Goal: Check status: Check status

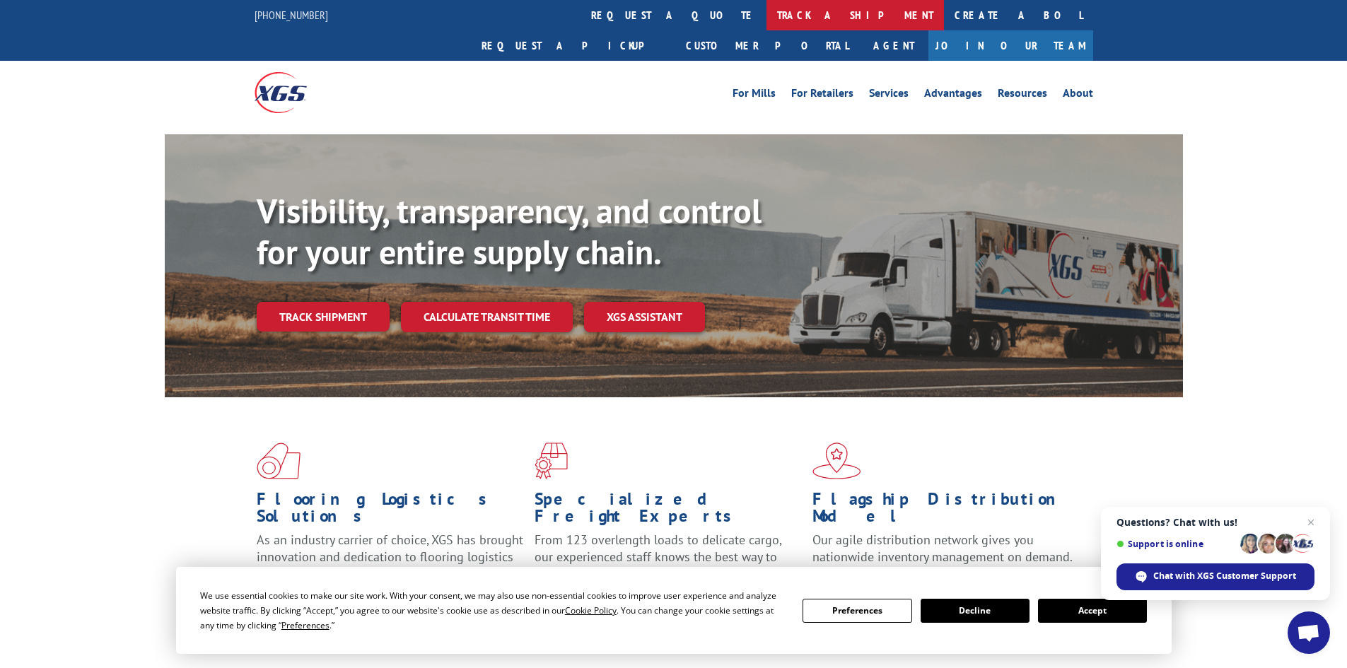
click at [766, 11] on link "track a shipment" at bounding box center [854, 15] width 177 height 30
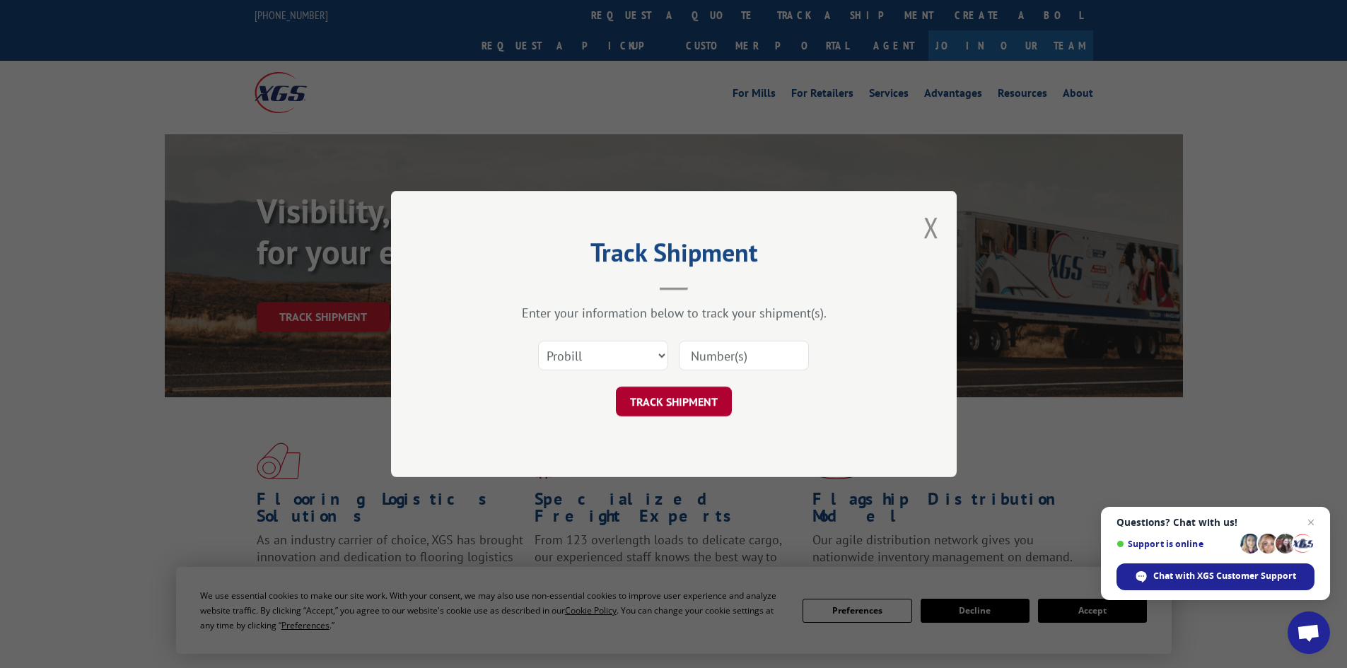
click at [669, 402] on button "TRACK SHIPMENT" at bounding box center [674, 402] width 116 height 30
click at [646, 361] on select "Select category... Probill BOL PO" at bounding box center [603, 356] width 130 height 30
select select "bol"
click at [538, 341] on select "Select category... Probill BOL PO" at bounding box center [603, 356] width 130 height 30
paste input "5286085"
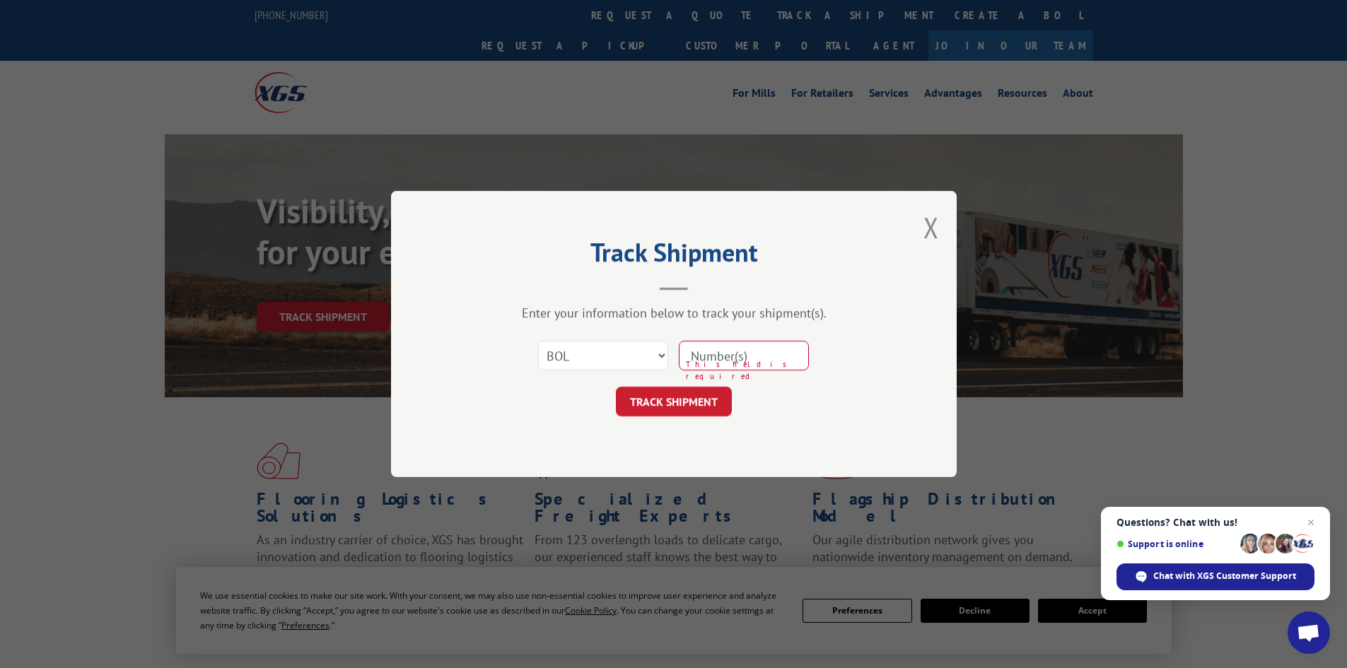
type input "5286085"
click button "TRACK SHIPMENT" at bounding box center [674, 402] width 116 height 30
